Goal: Book appointment/travel/reservation

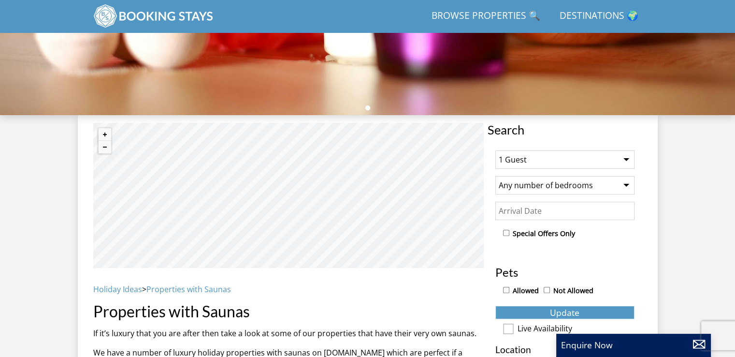
scroll to position [261, 0]
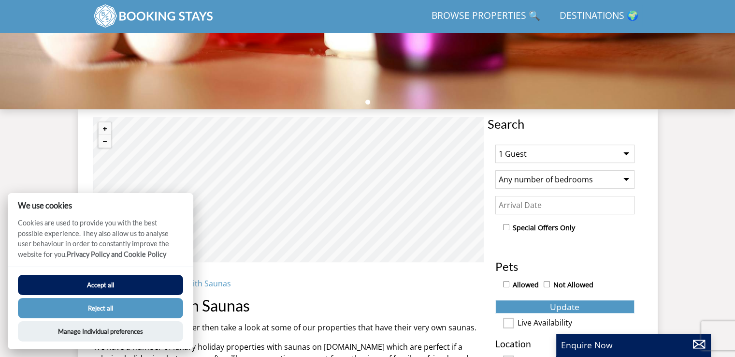
click at [621, 155] on select "1 Guest 2 Guests 3 Guests 4 Guests 5 Guests 6 Guests 7 Guests 8 Guests 9 Guests…" at bounding box center [564, 153] width 139 height 18
select select "6"
click at [495, 144] on select "1 Guest 2 Guests 3 Guests 4 Guests 5 Guests 6 Guests 7 Guests 8 Guests 9 Guests…" at bounding box center [564, 153] width 139 height 18
click at [536, 205] on input "Date" at bounding box center [564, 205] width 139 height 18
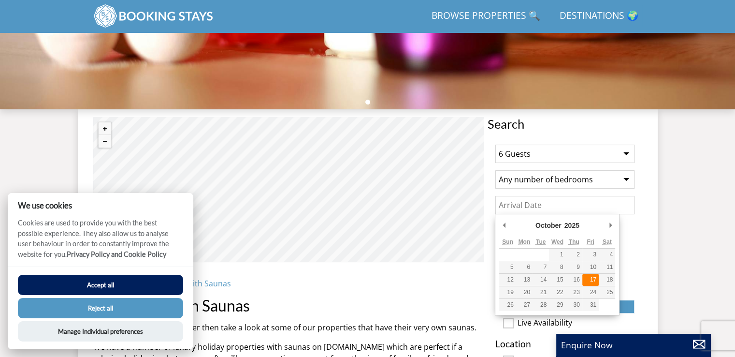
type input "[DATE]"
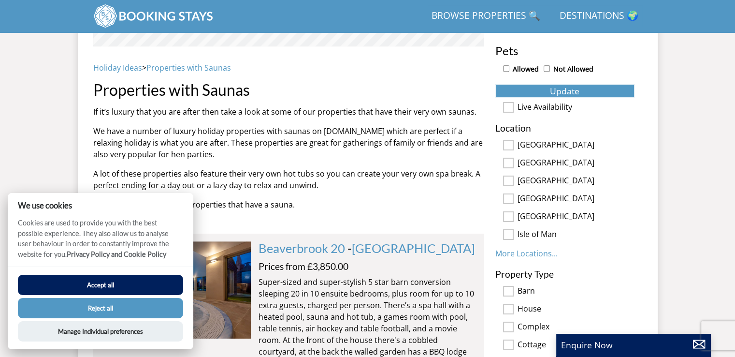
scroll to position [503, 0]
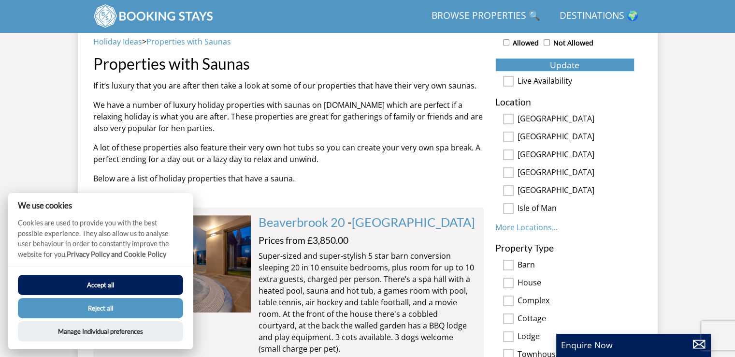
click at [507, 191] on input "[GEOGRAPHIC_DATA]" at bounding box center [508, 190] width 11 height 11
checkbox input "true"
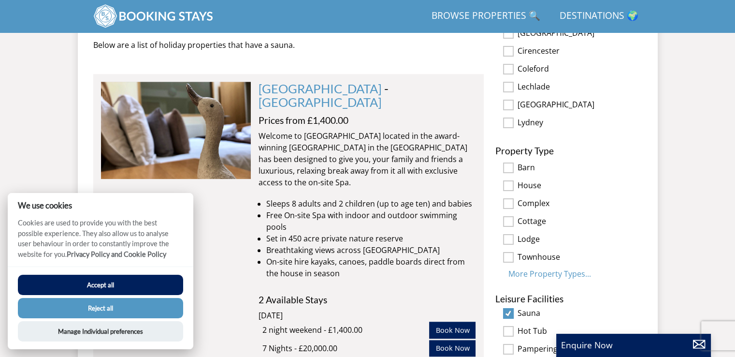
scroll to position [696, 0]
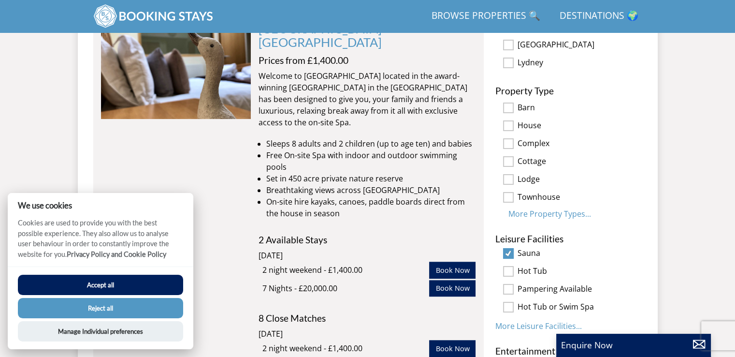
drag, startPoint x: 507, startPoint y: 258, endPoint x: 544, endPoint y: 257, distance: 36.8
click at [510, 266] on input "checkbox" at bounding box center [508, 271] width 11 height 11
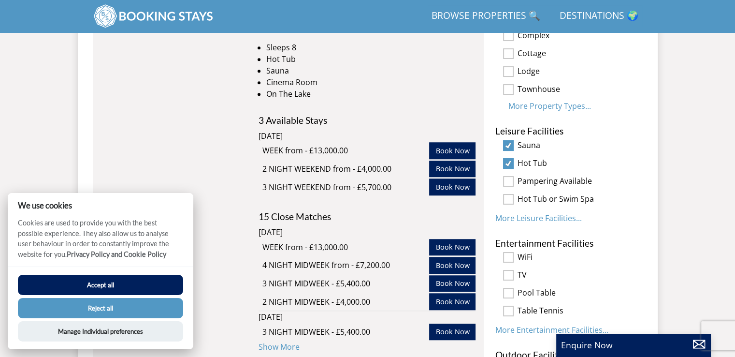
scroll to position [793, 0]
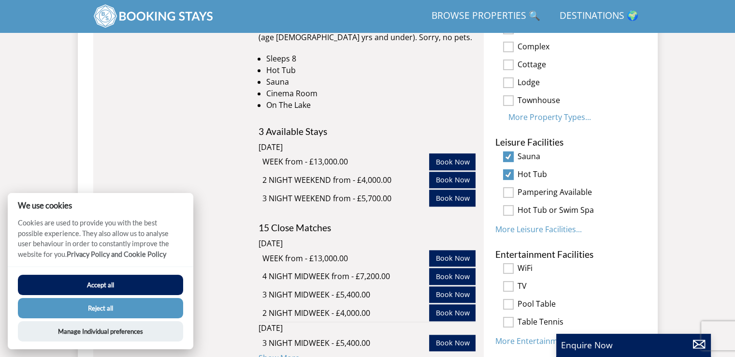
drag, startPoint x: 508, startPoint y: 163, endPoint x: 518, endPoint y: 162, distance: 9.7
click at [511, 169] on input "checkbox" at bounding box center [508, 174] width 11 height 11
checkbox input "false"
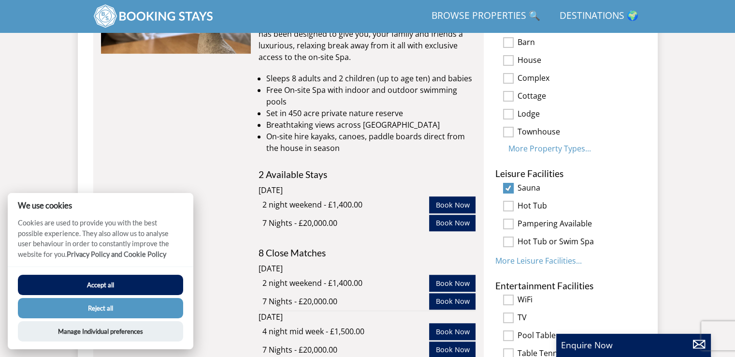
scroll to position [745, 0]
